Goal: Task Accomplishment & Management: Complete application form

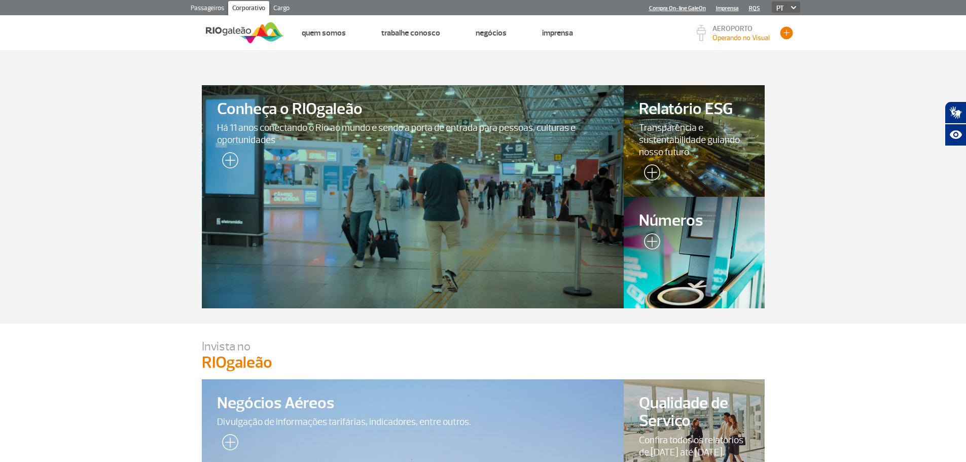
click at [792, 35] on button "button" at bounding box center [786, 32] width 15 height 15
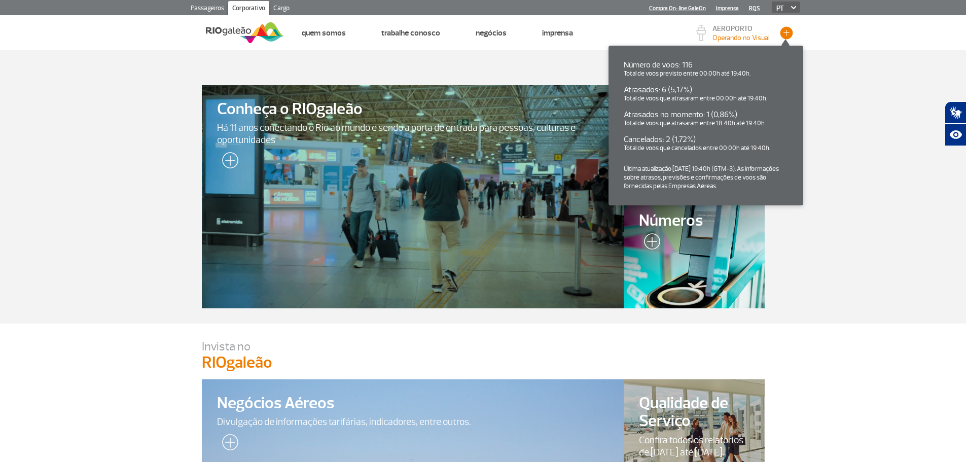
click at [792, 35] on button "button" at bounding box center [786, 32] width 15 height 15
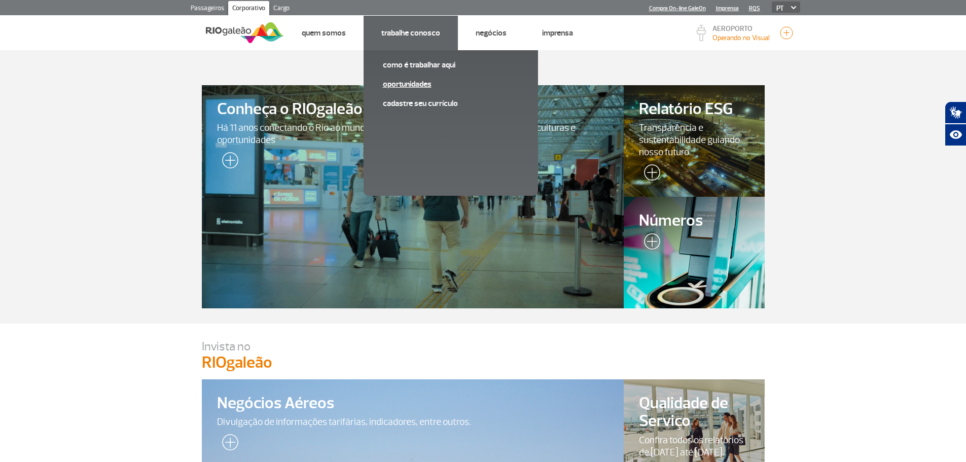
click at [422, 87] on link "Oportunidades" at bounding box center [451, 84] width 136 height 11
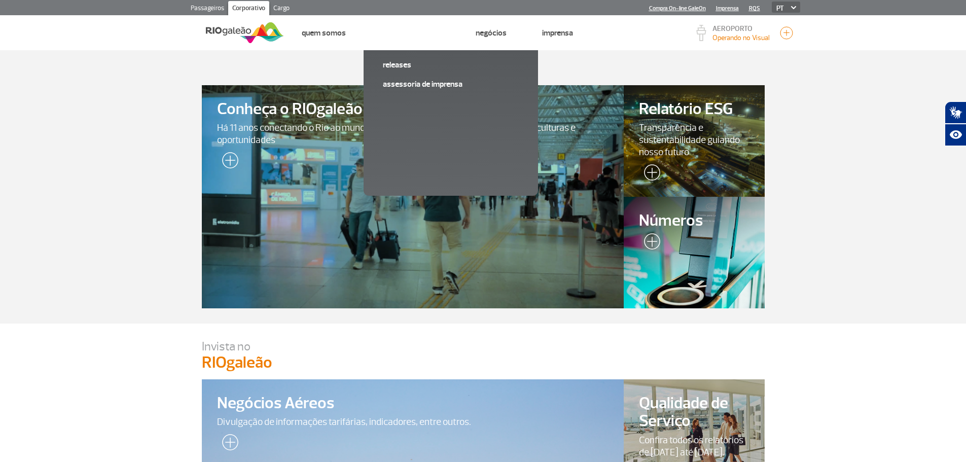
drag, startPoint x: 327, startPoint y: 363, endPoint x: 329, endPoint y: 186, distance: 176.4
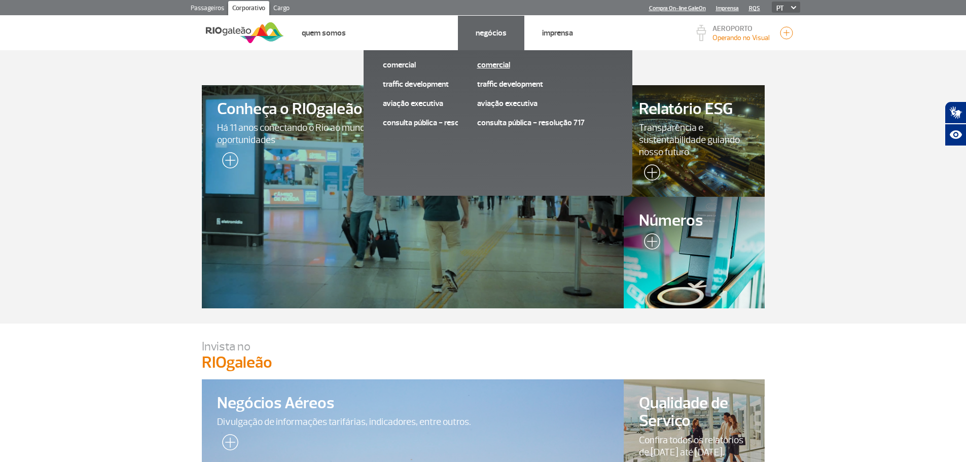
click at [505, 63] on link "Comercial" at bounding box center [545, 64] width 136 height 11
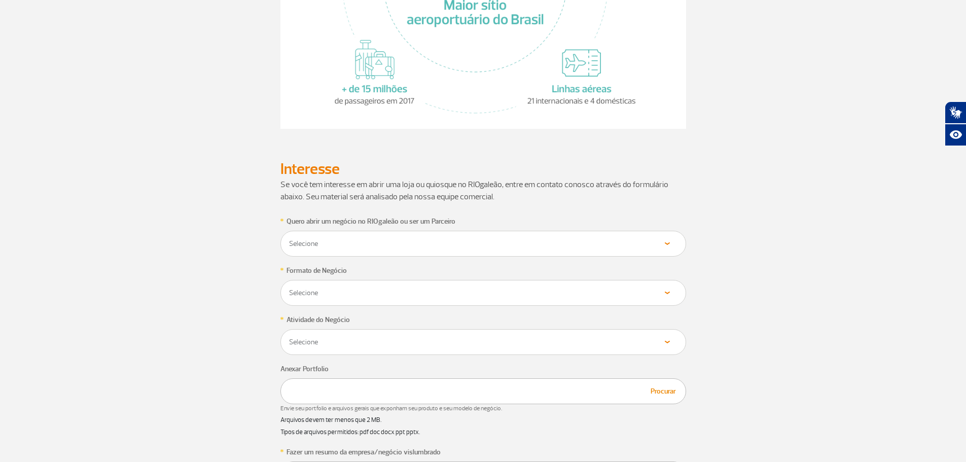
scroll to position [406, 0]
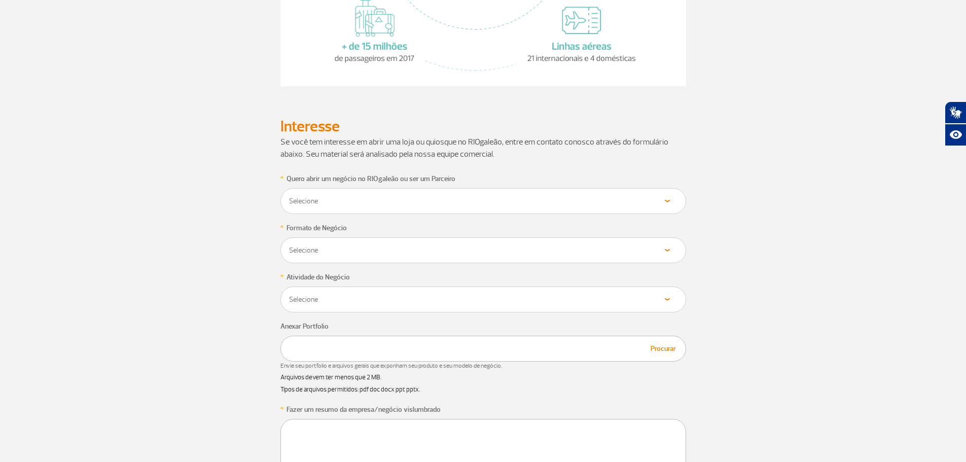
click at [328, 200] on select "Selecione Loja Quiosque Fornecedor" at bounding box center [482, 201] width 389 height 10
select select "Loja"
click at [288, 196] on select "Selecione Loja Quiosque Fornecedor" at bounding box center [482, 201] width 389 height 10
click at [332, 260] on div "Selecione Próprio Franquia" at bounding box center [483, 250] width 406 height 26
click at [336, 252] on select "Selecione Próprio Franquia" at bounding box center [482, 250] width 389 height 10
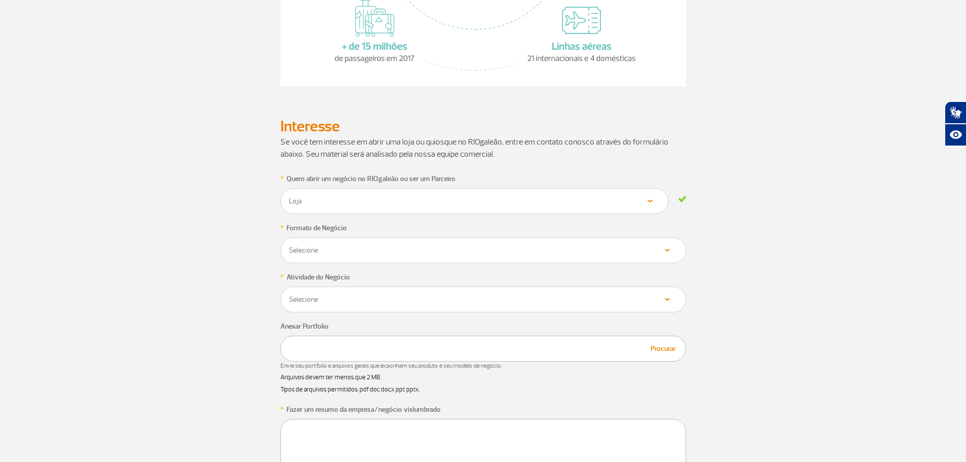
select select "Próprio"
click at [288, 245] on select "Selecione Próprio Franquia" at bounding box center [482, 250] width 389 height 10
click at [335, 308] on div "Selecione Alimentos & Bebidas Joalheria, Bijouterias, Relógios Moda e Acessório…" at bounding box center [483, 299] width 406 height 26
click at [338, 296] on select "Selecione Alimentos & Bebidas Joalheria, Bijouterias, Relógios Moda e Acessório…" at bounding box center [482, 300] width 389 height 10
select select "Serviços"
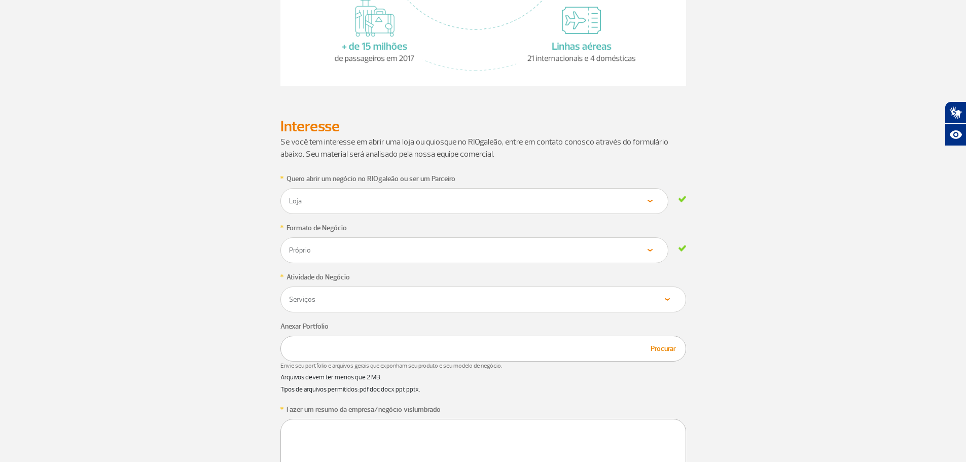
click at [288, 295] on select "Selecione Alimentos & Bebidas Joalheria, Bijouterias, Relógios Moda e Acessório…" at bounding box center [482, 300] width 389 height 10
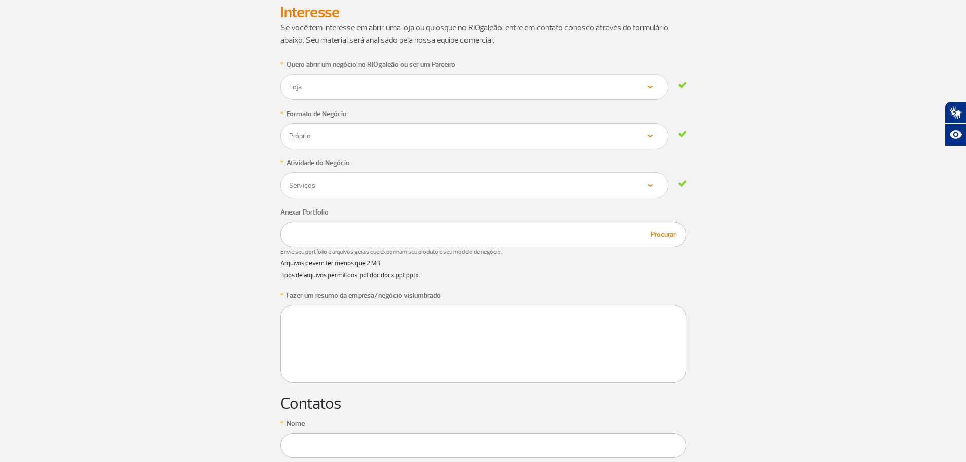
scroll to position [558, 0]
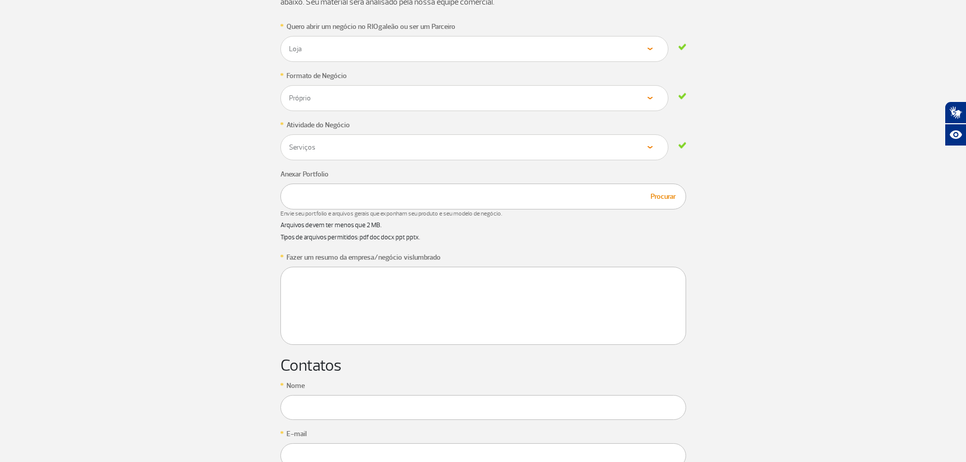
click at [394, 191] on div "Procurar" at bounding box center [483, 197] width 406 height 26
click at [336, 196] on div "Procurar" at bounding box center [483, 197] width 406 height 26
click at [669, 197] on button "Procurar" at bounding box center [662, 197] width 31 height 12
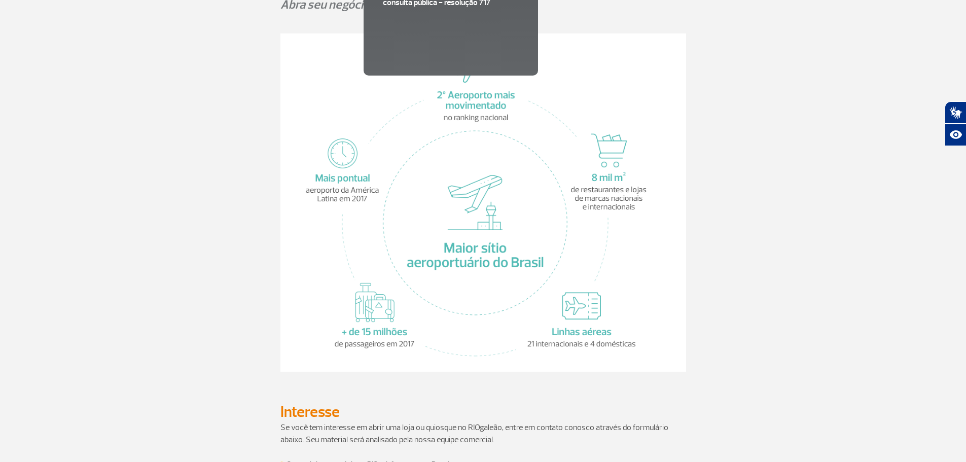
scroll to position [0, 0]
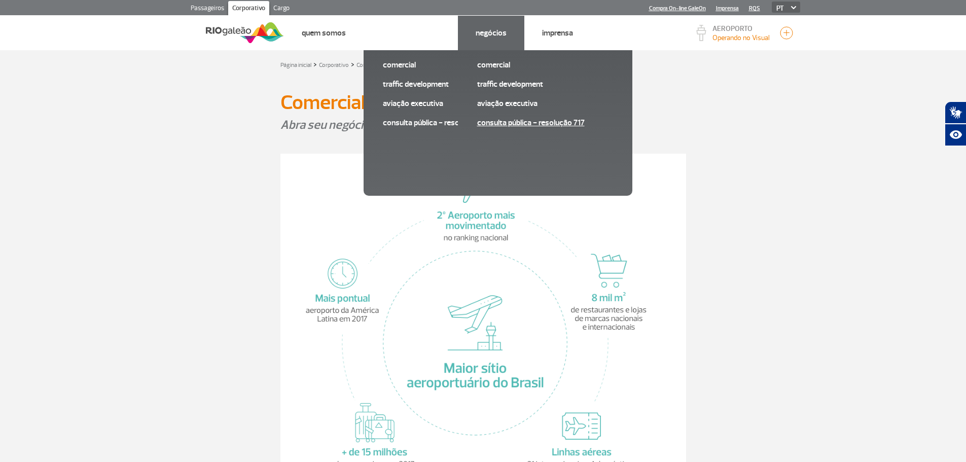
click at [503, 118] on link "Consulta pública - Resolução 717" at bounding box center [545, 122] width 136 height 11
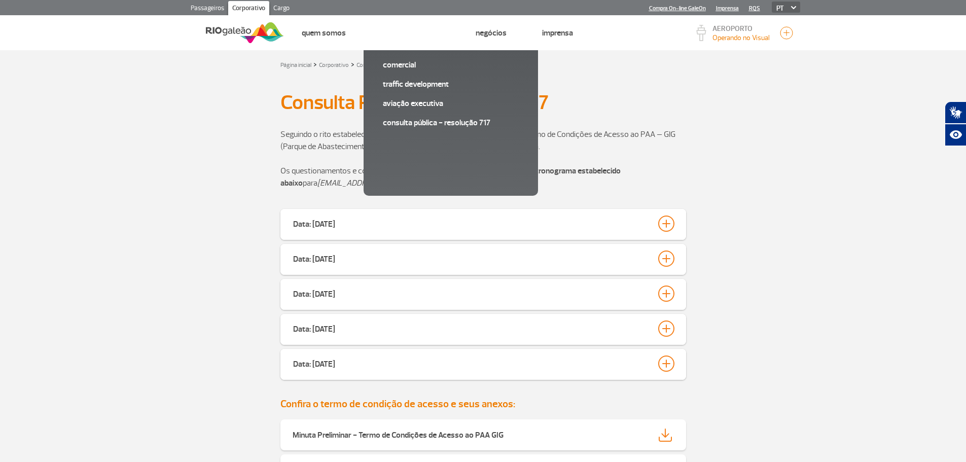
click at [721, 44] on div "AEROPORTO Operando no Visual Número de voos: 116 Total de voos previsto entre 0…" at bounding box center [746, 32] width 107 height 27
click at [722, 35] on p "Operando no Visual" at bounding box center [740, 37] width 57 height 11
